Goal: Information Seeking & Learning: Learn about a topic

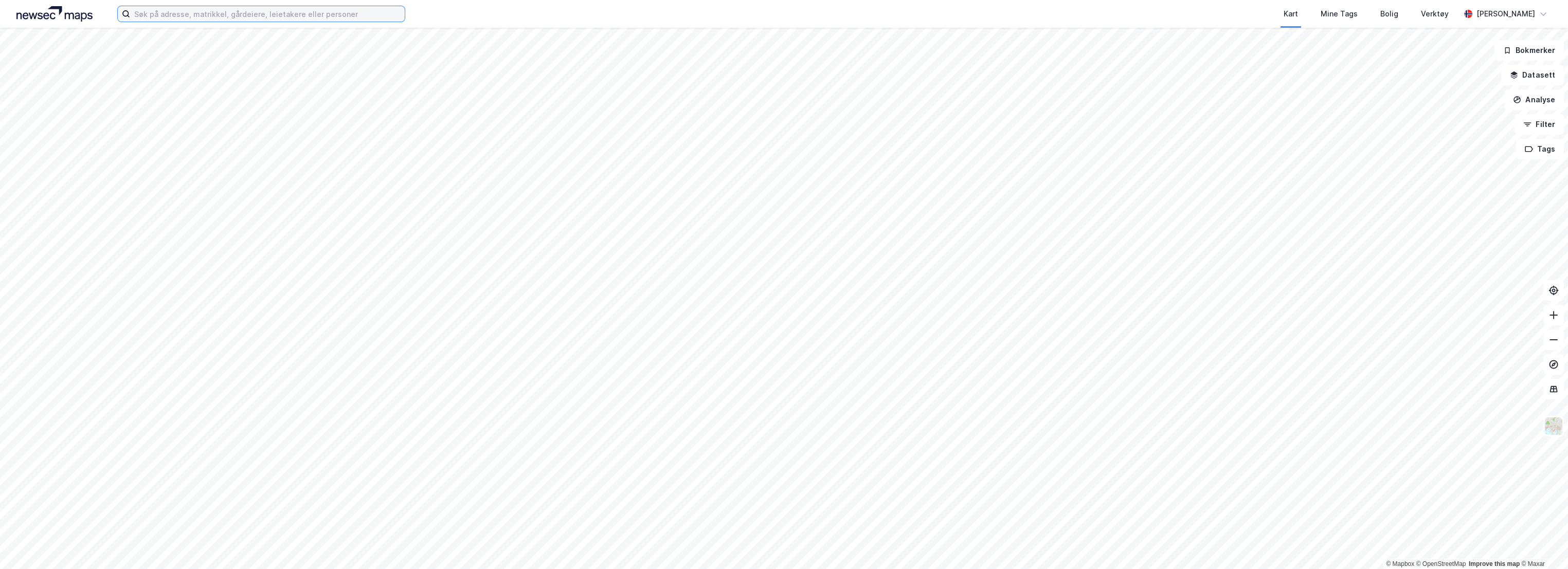
click at [140, 12] on input at bounding box center [267, 13] width 275 height 15
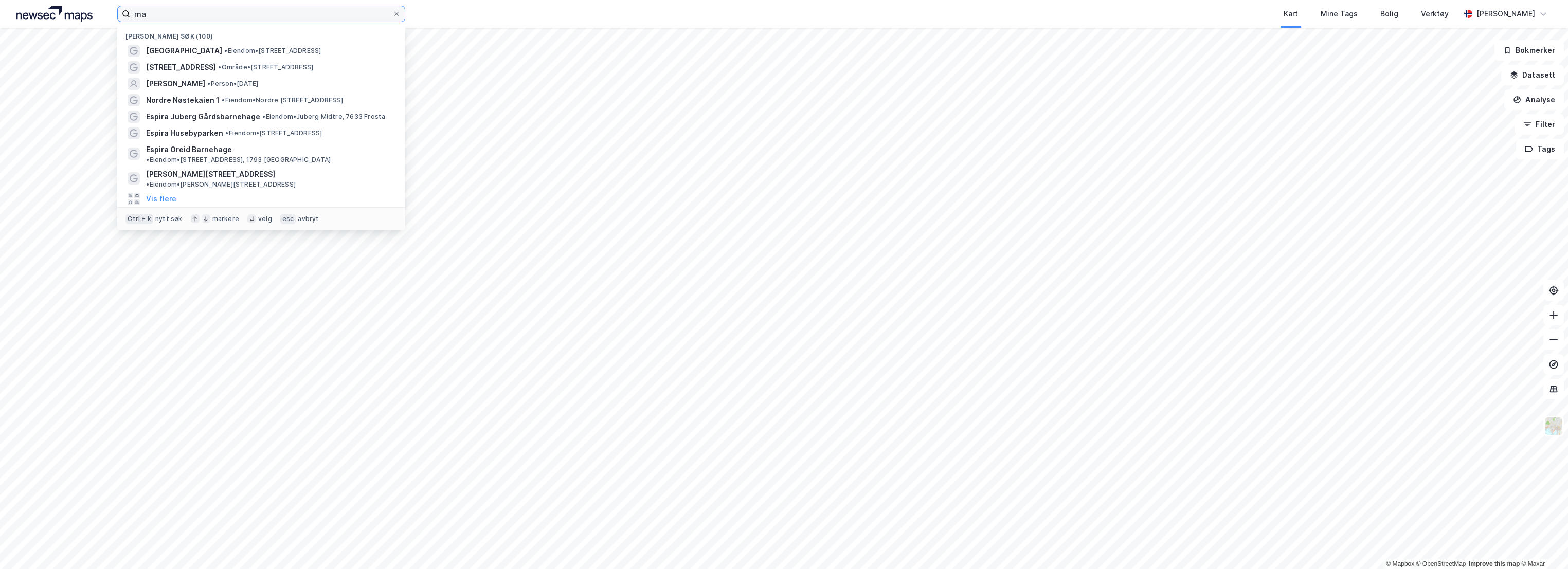
type input "m"
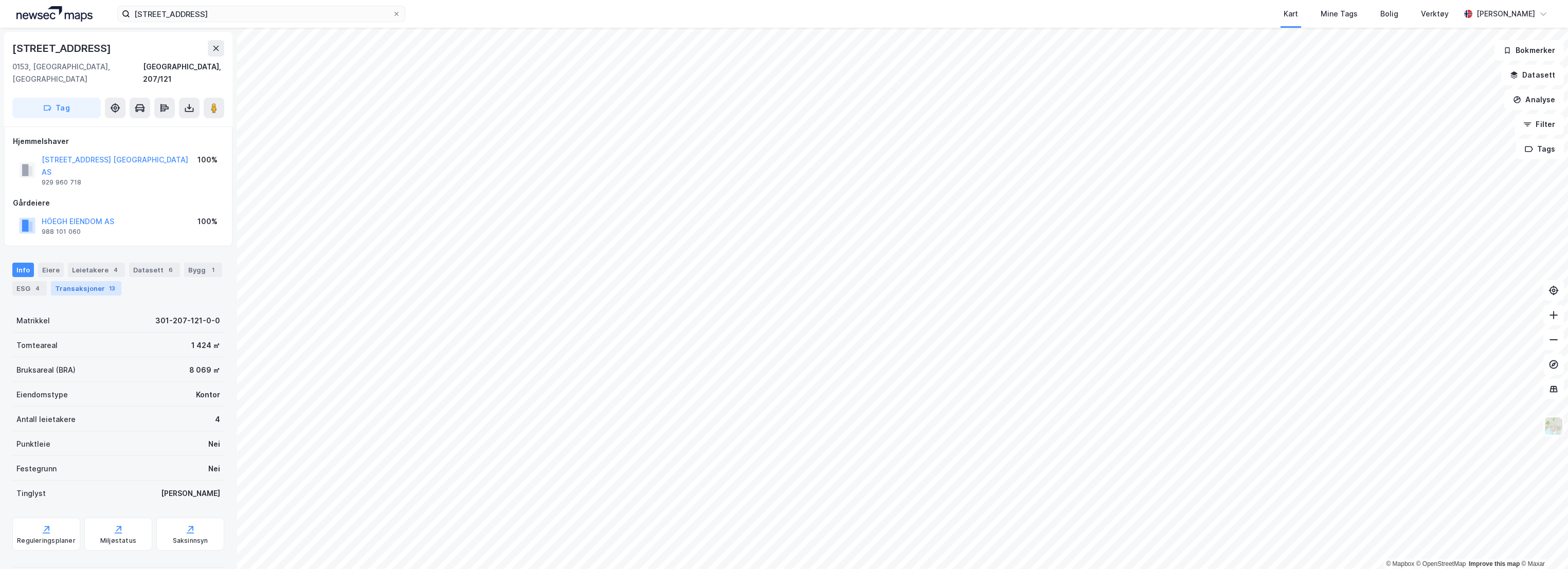
drag, startPoint x: 16, startPoint y: 2, endPoint x: 82, endPoint y: 264, distance: 270.2
click at [82, 281] on div "Transaksjoner 13" at bounding box center [86, 288] width 71 height 15
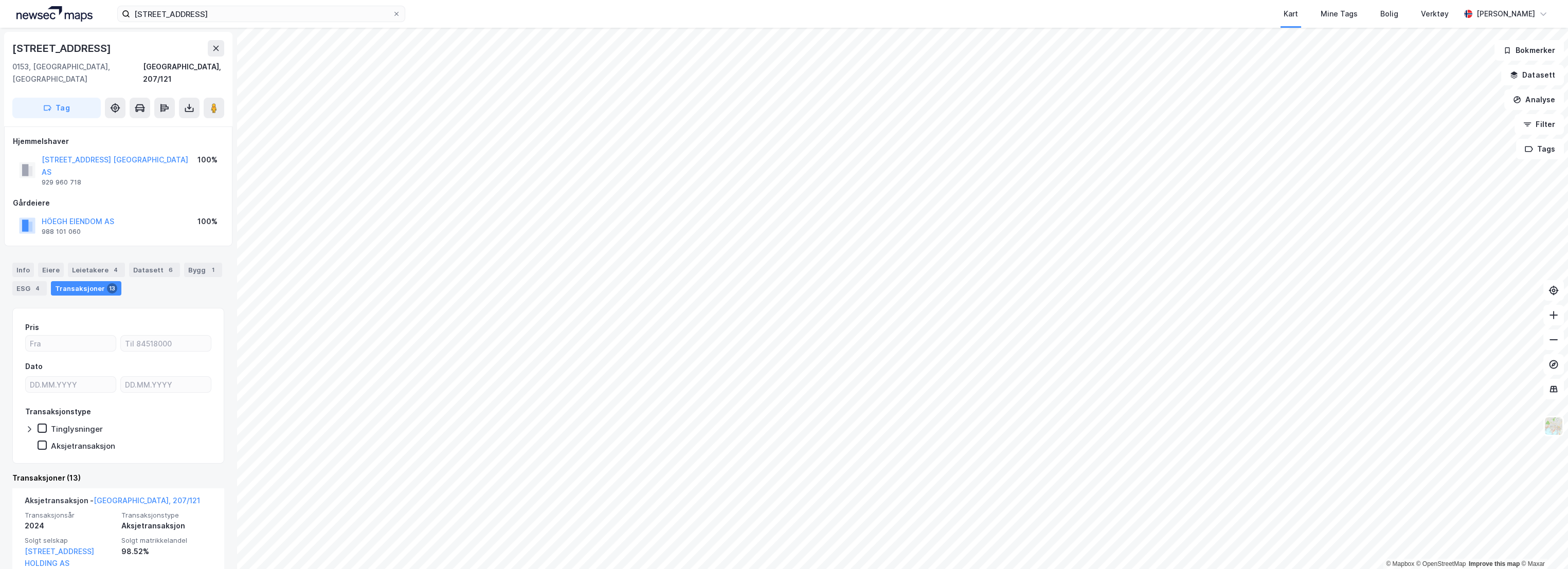
click at [164, 267] on div "Info [PERSON_NAME] 4 Datasett 6 Bygg 1 ESG 4 Transaksjoner 13" at bounding box center [118, 279] width 212 height 33
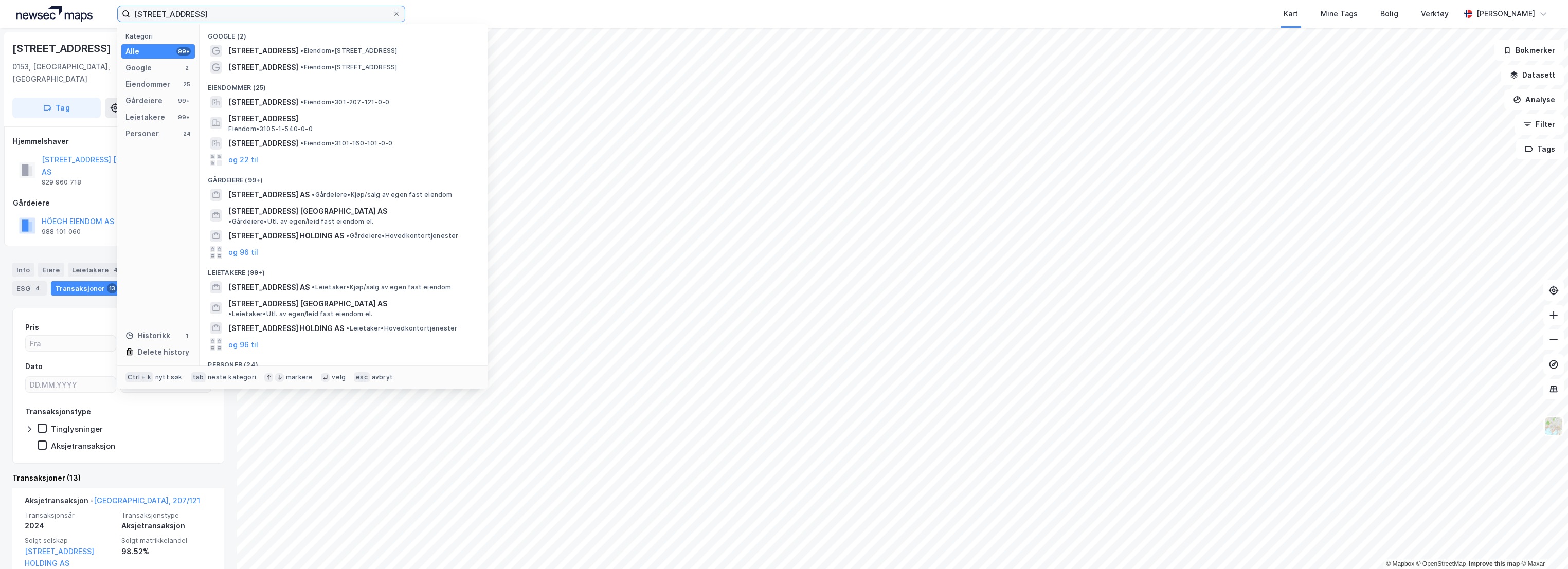
click at [303, 11] on input "[STREET_ADDRESS]" at bounding box center [261, 13] width 262 height 15
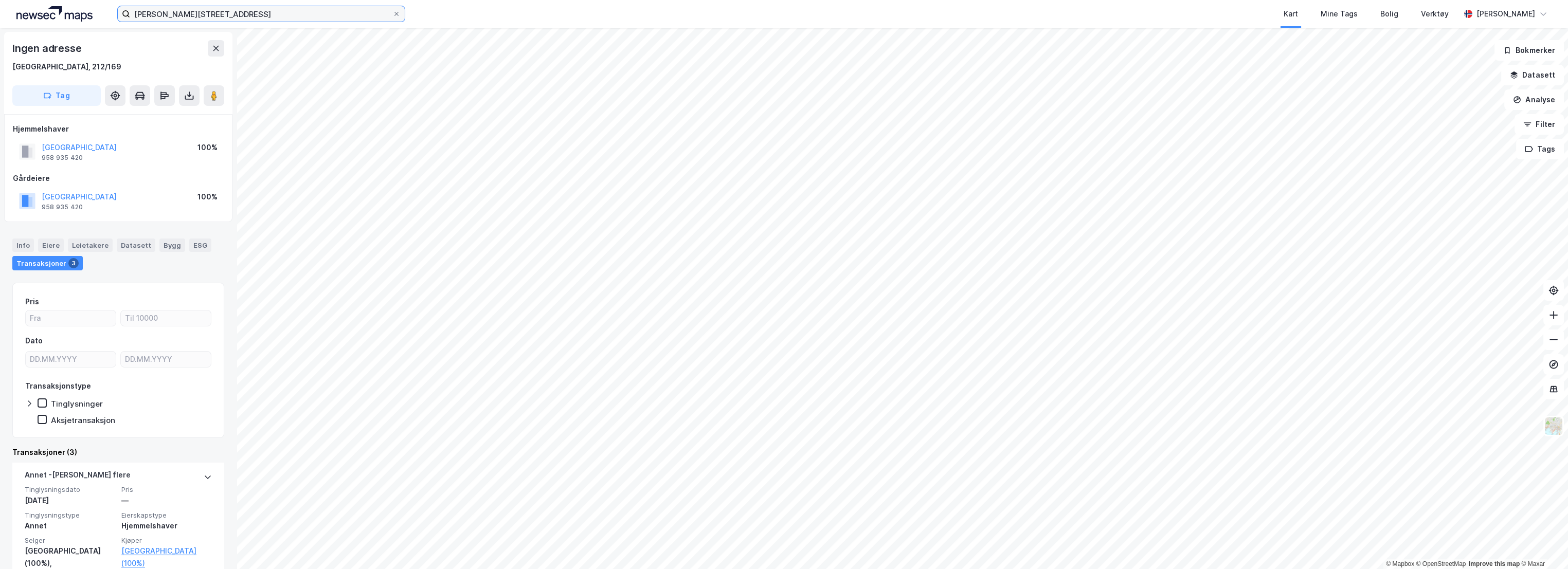
click at [231, 9] on input "[PERSON_NAME][STREET_ADDRESS]" at bounding box center [261, 13] width 262 height 15
click at [219, 47] on icon at bounding box center [216, 49] width 9 height 9
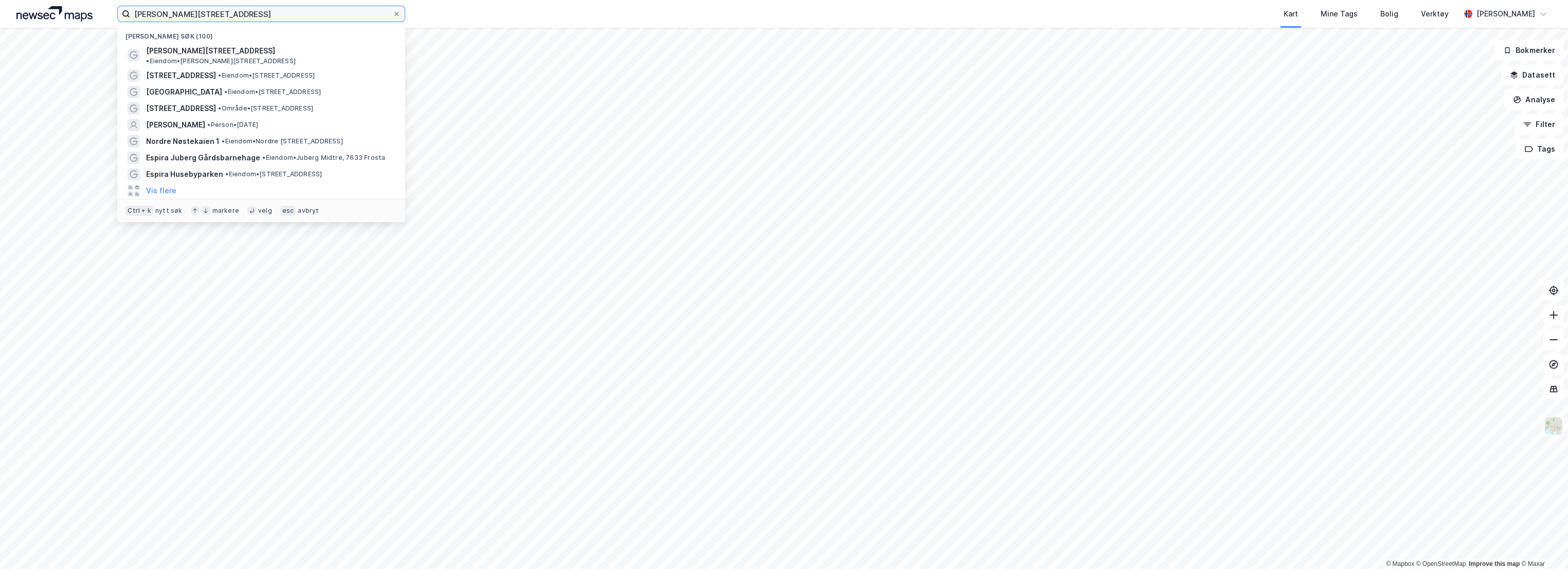
click at [224, 15] on input "[PERSON_NAME][STREET_ADDRESS]" at bounding box center [261, 13] width 262 height 15
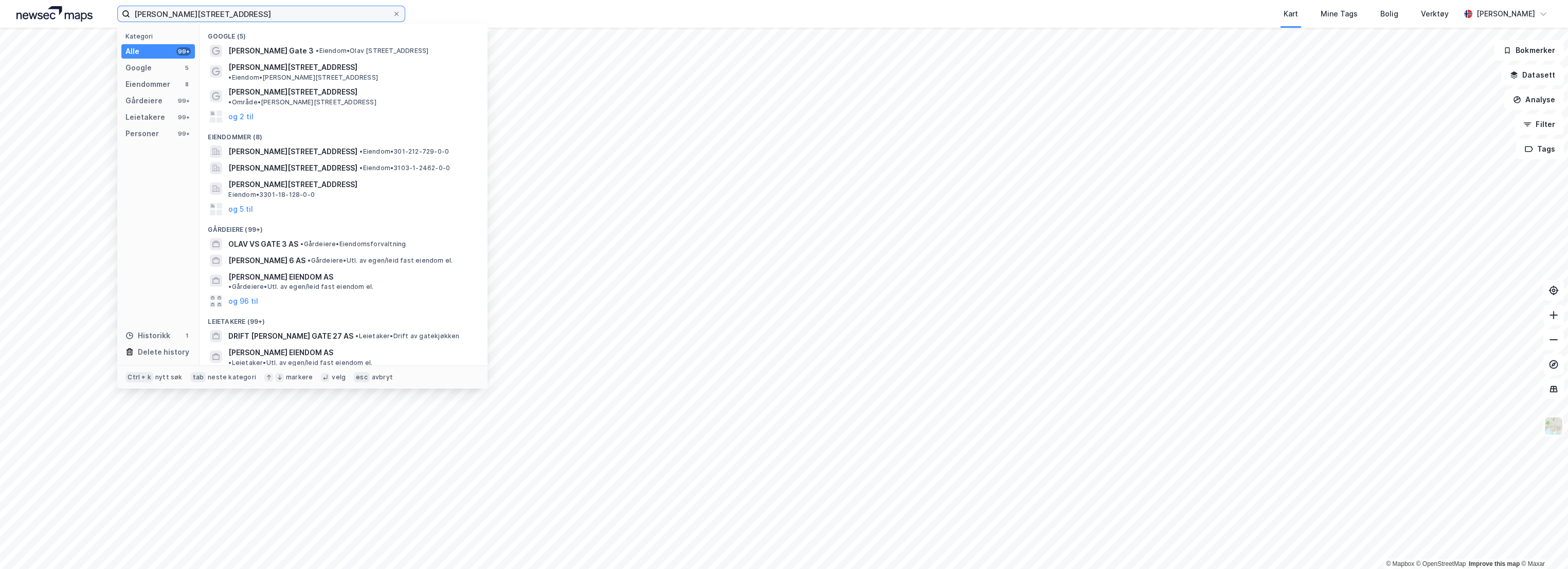
type input "[PERSON_NAME][STREET_ADDRESS]"
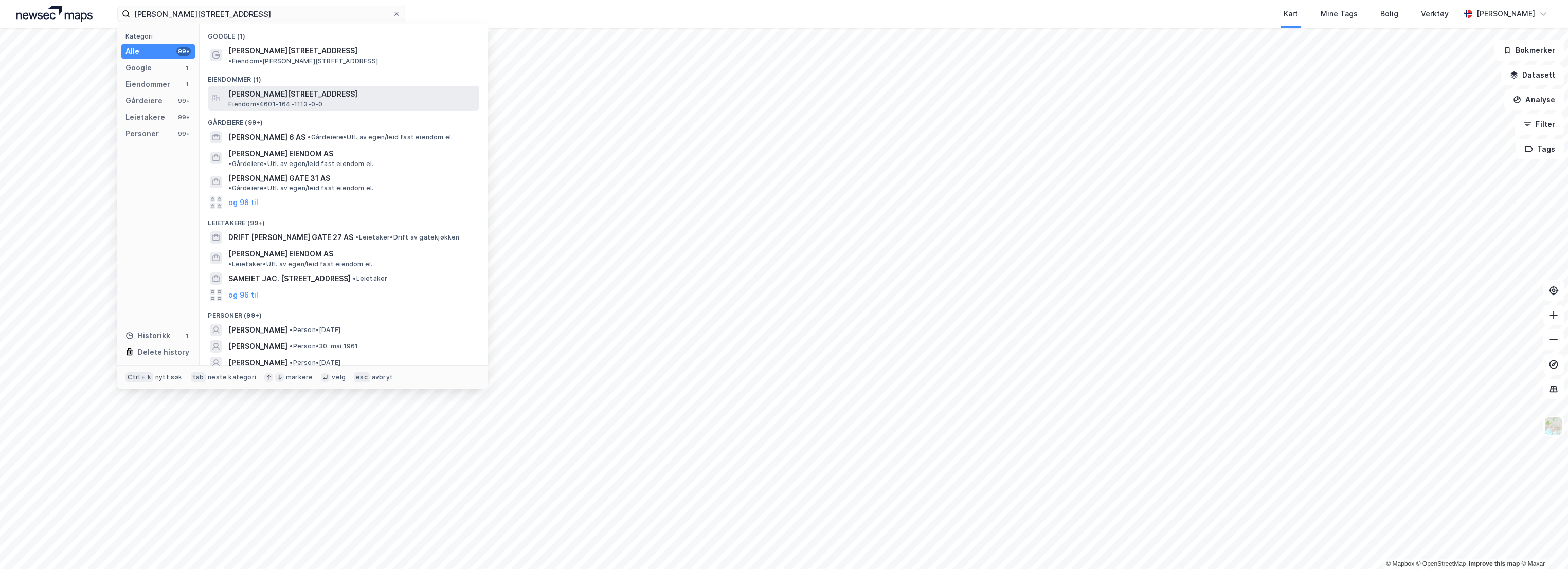
click at [350, 88] on span "[PERSON_NAME][STREET_ADDRESS]" at bounding box center [352, 94] width 247 height 12
